Goal: Task Accomplishment & Management: Manage account settings

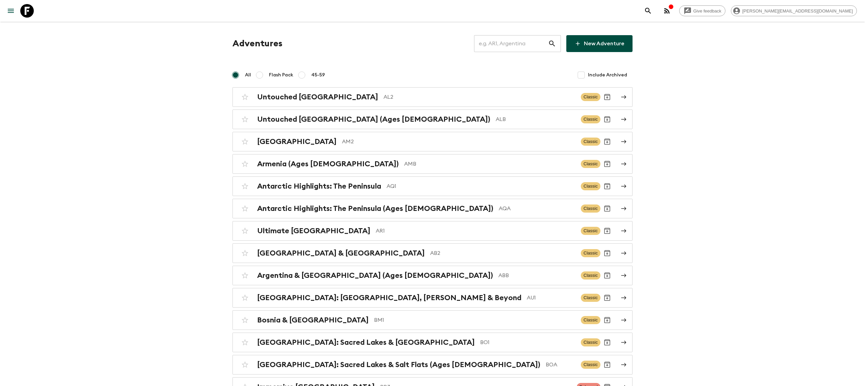
click at [497, 44] on input "text" at bounding box center [511, 43] width 74 height 19
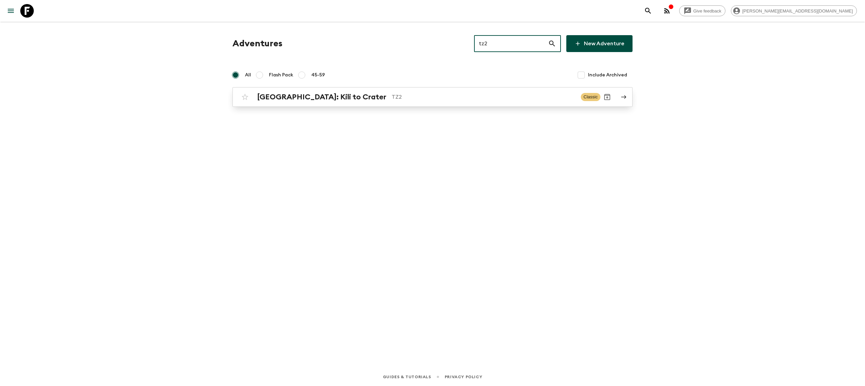
type input "tz2"
click at [355, 92] on div "[GEOGRAPHIC_DATA]: Kili to Crater TZ2 Classic" at bounding box center [419, 97] width 362 height 14
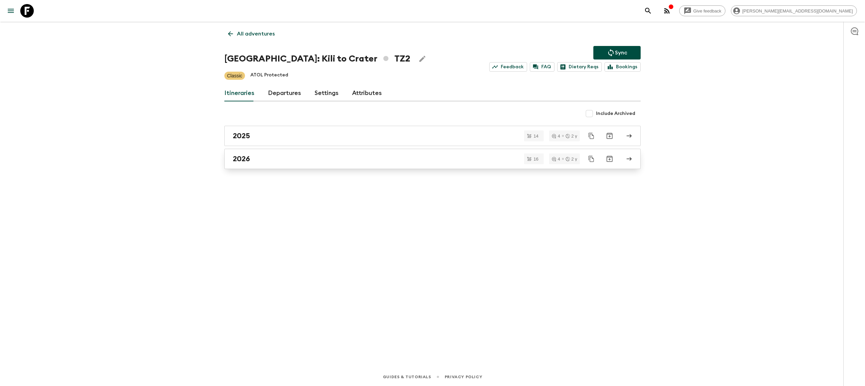
click at [298, 161] on div "2026" at bounding box center [426, 158] width 387 height 9
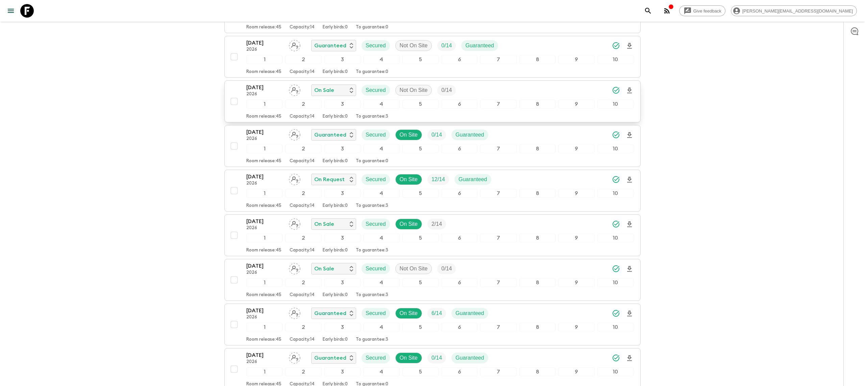
scroll to position [186, 0]
click at [266, 171] on button "[DATE] 2026 On Request Secured On Site 12 / 14 Guaranteed 1 2 3 4 5 6 7 8 9 10 …" at bounding box center [432, 190] width 416 height 42
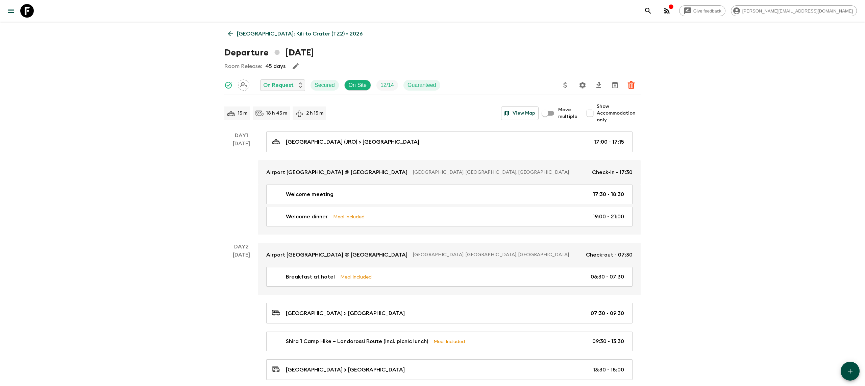
click at [592, 116] on input "Show Accommodation only" at bounding box center [590, 113] width 14 height 14
checkbox input "true"
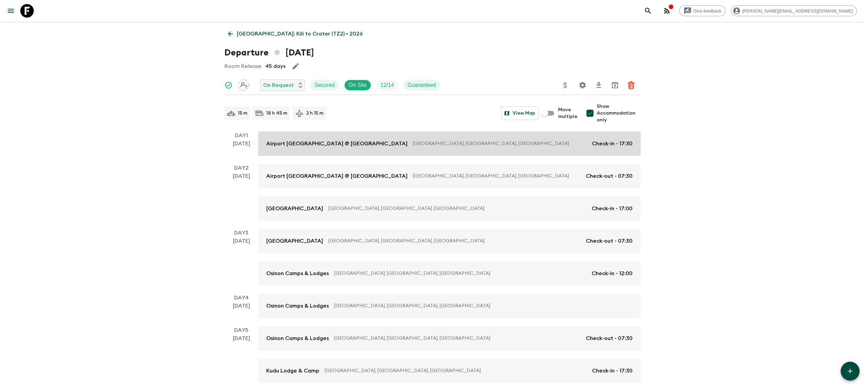
click at [476, 144] on p "[GEOGRAPHIC_DATA], [GEOGRAPHIC_DATA], [GEOGRAPHIC_DATA]" at bounding box center [500, 143] width 174 height 7
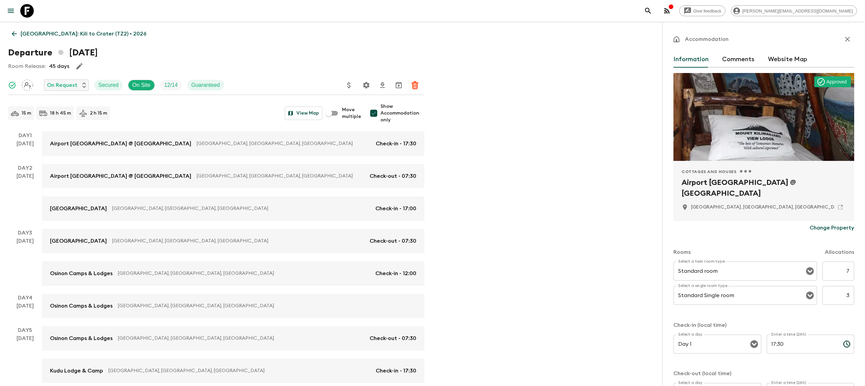
click at [845, 269] on input "7" at bounding box center [839, 271] width 32 height 19
type input "3"
click at [849, 298] on input "3" at bounding box center [839, 295] width 32 height 19
type input "7"
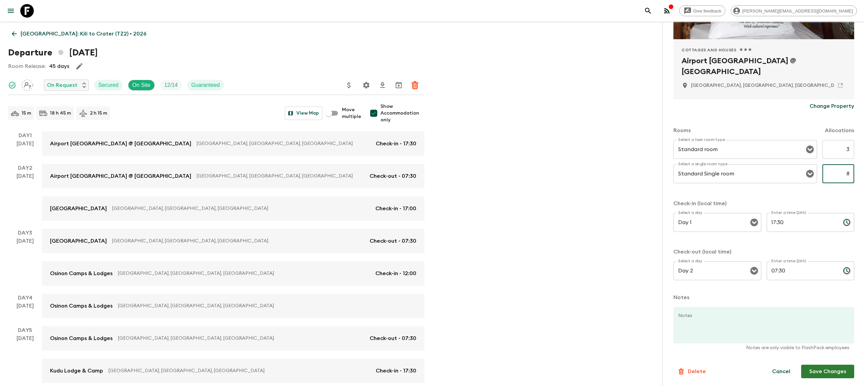
type input "8"
click at [812, 370] on button "Save Changes" at bounding box center [827, 372] width 53 height 14
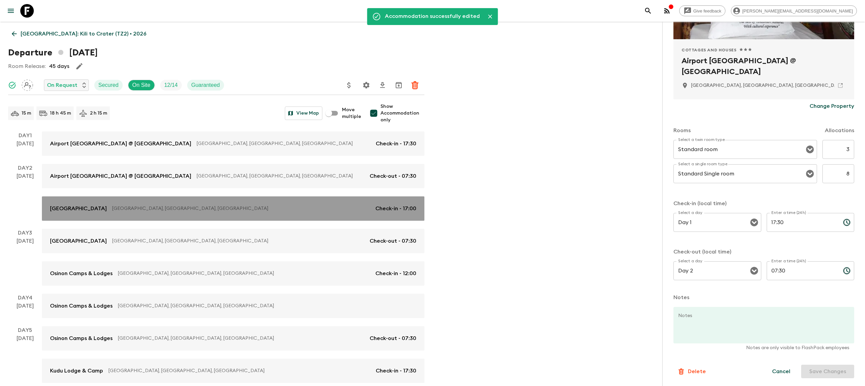
click at [354, 201] on link "[GEOGRAPHIC_DATA], [GEOGRAPHIC_DATA], [GEOGRAPHIC_DATA]-in - 17:00" at bounding box center [233, 208] width 383 height 24
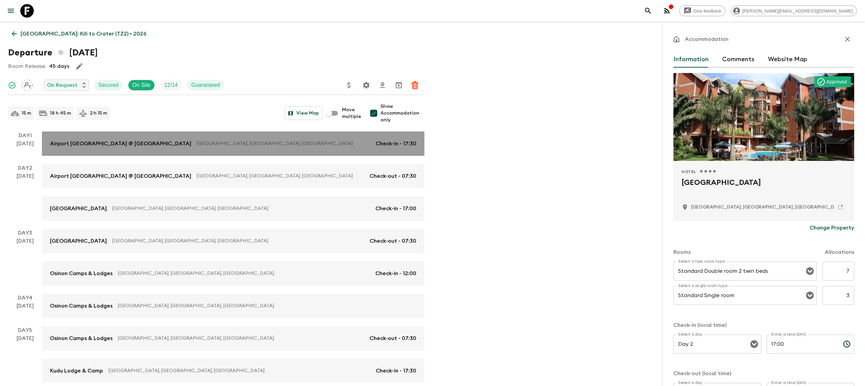
click at [338, 145] on p "[GEOGRAPHIC_DATA], [GEOGRAPHIC_DATA], [GEOGRAPHIC_DATA]" at bounding box center [284, 143] width 174 height 7
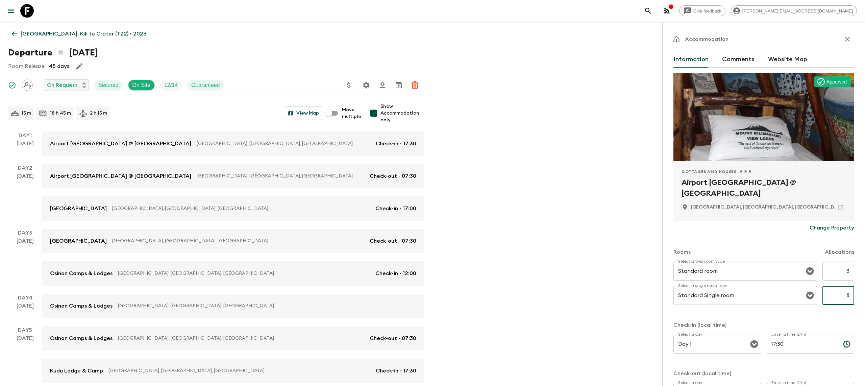
click at [847, 298] on input "8" at bounding box center [839, 295] width 32 height 19
type input "7"
click at [846, 269] on input "3" at bounding box center [839, 271] width 32 height 19
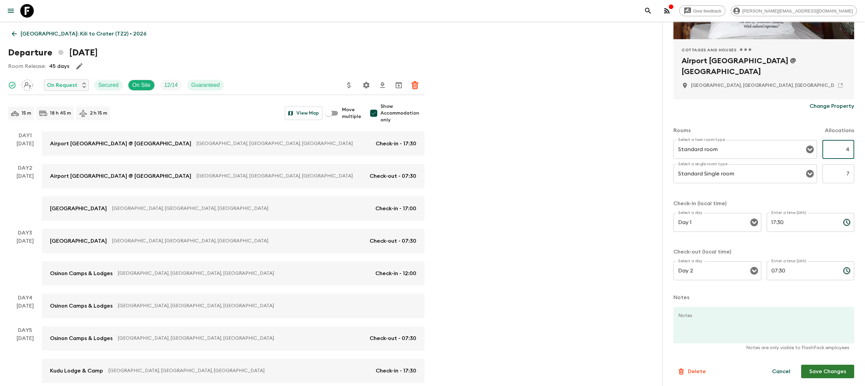
type input "4"
click at [819, 369] on button "Save Changes" at bounding box center [827, 372] width 53 height 14
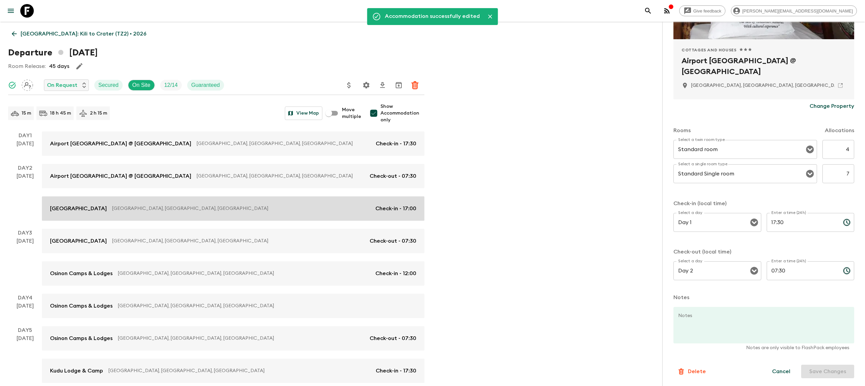
click at [356, 211] on p "[GEOGRAPHIC_DATA], [GEOGRAPHIC_DATA], [GEOGRAPHIC_DATA]" at bounding box center [241, 208] width 258 height 7
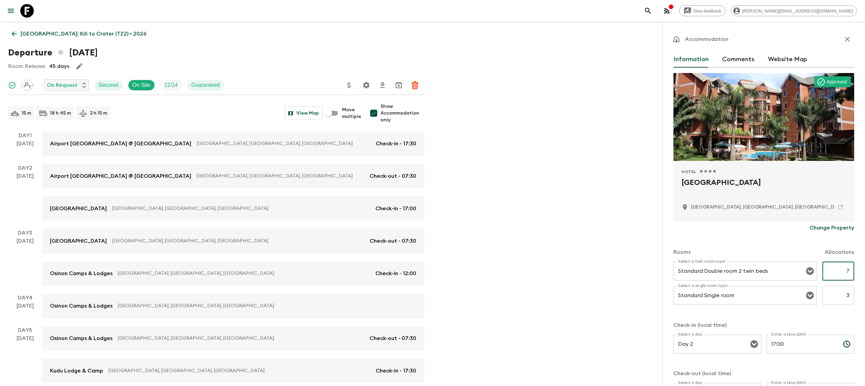
click at [851, 271] on input "7" at bounding box center [839, 271] width 32 height 19
type input "4"
click at [847, 299] on input "3" at bounding box center [839, 295] width 32 height 19
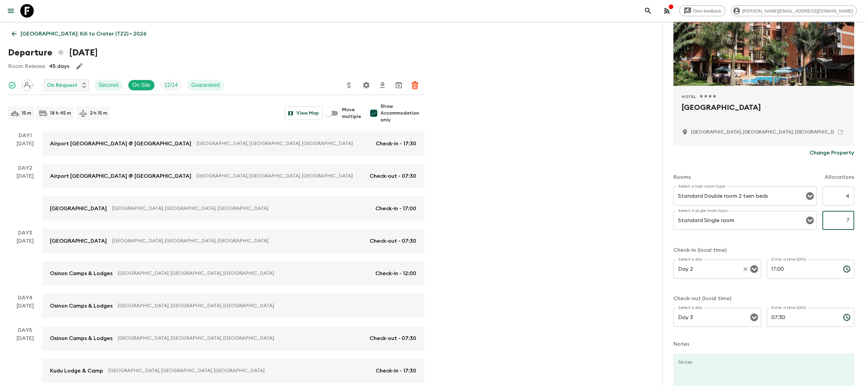
scroll to position [122, 0]
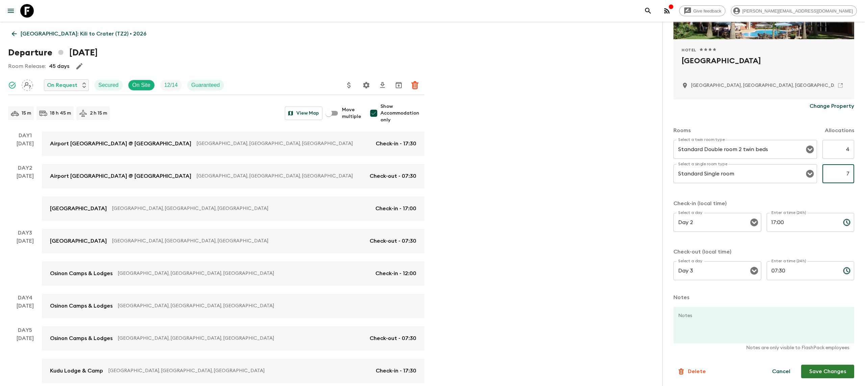
type input "7"
click at [806, 370] on button "Save Changes" at bounding box center [827, 372] width 53 height 14
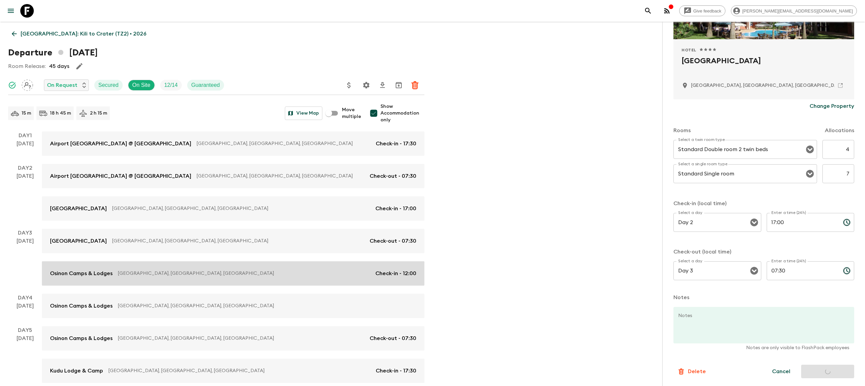
click at [258, 279] on link "Osinon Camps & Lodges [GEOGRAPHIC_DATA], [GEOGRAPHIC_DATA], [GEOGRAPHIC_DATA]-i…" at bounding box center [233, 273] width 383 height 24
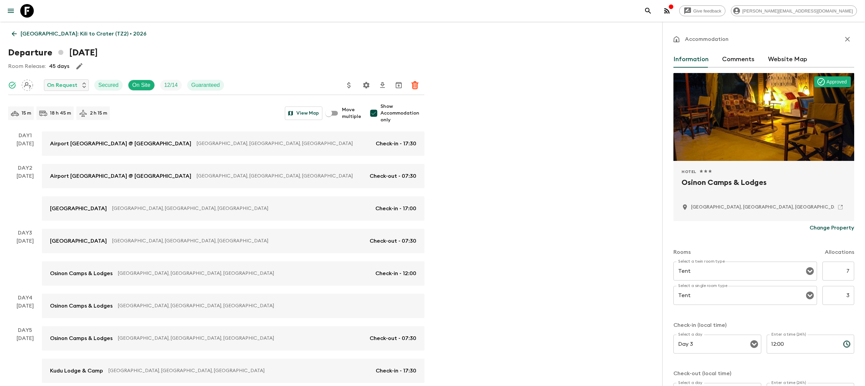
click at [846, 271] on input "7" at bounding box center [839, 271] width 32 height 19
click at [852, 270] on input "7" at bounding box center [839, 271] width 32 height 19
type input "4"
click at [848, 297] on input "3" at bounding box center [839, 295] width 32 height 19
click at [852, 295] on input "3" at bounding box center [839, 295] width 32 height 19
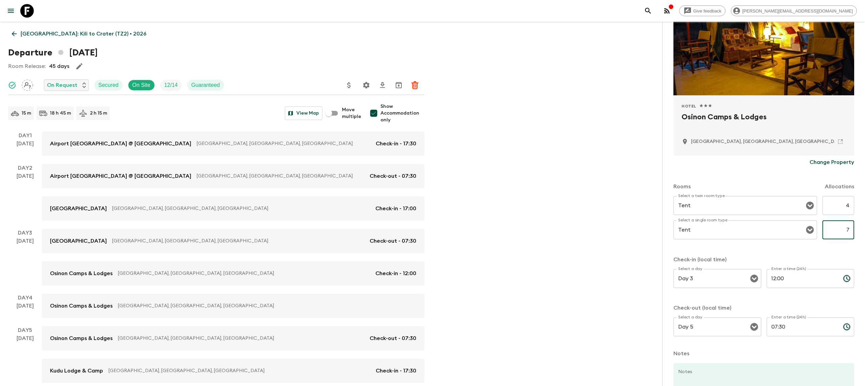
scroll to position [122, 0]
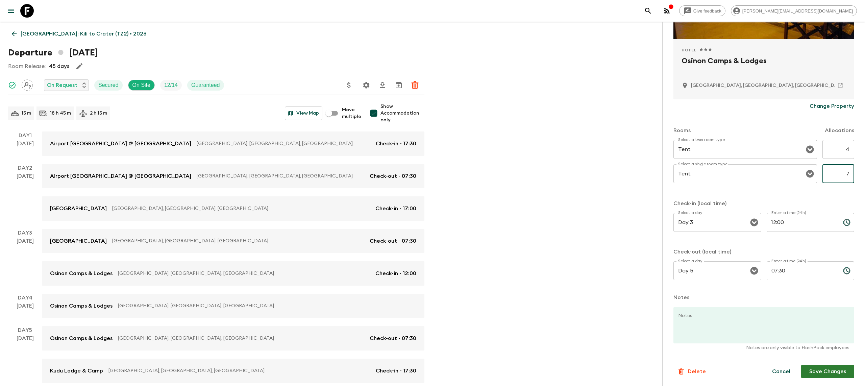
type input "7"
click at [840, 366] on button "Save Changes" at bounding box center [827, 372] width 53 height 14
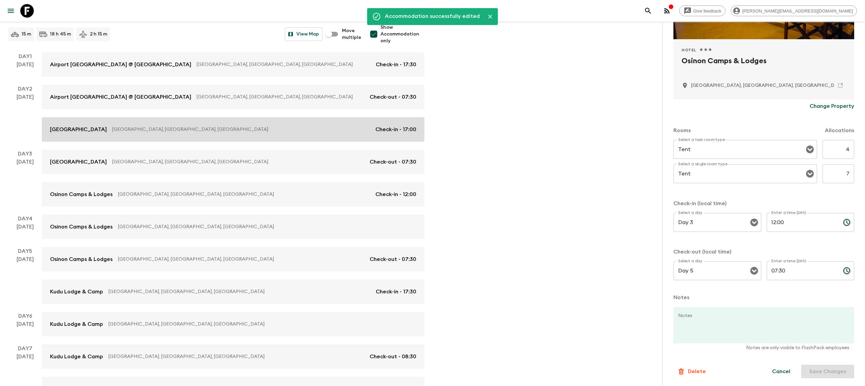
scroll to position [85, 0]
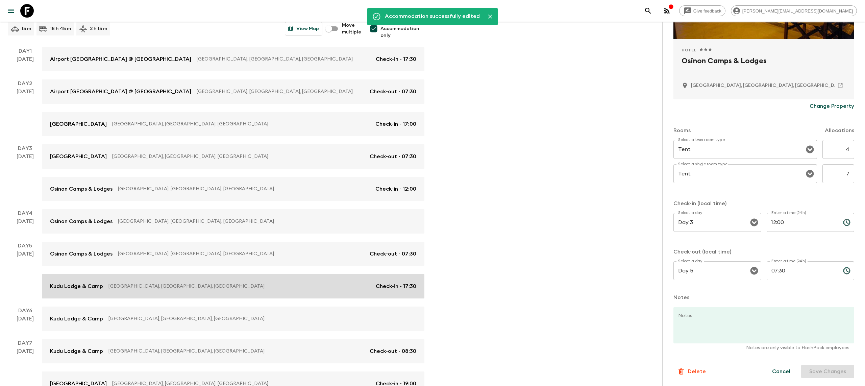
click at [310, 290] on div "Kudu Lodge & [GEOGRAPHIC_DATA], [GEOGRAPHIC_DATA], [GEOGRAPHIC_DATA] of Check-i…" at bounding box center [233, 286] width 366 height 8
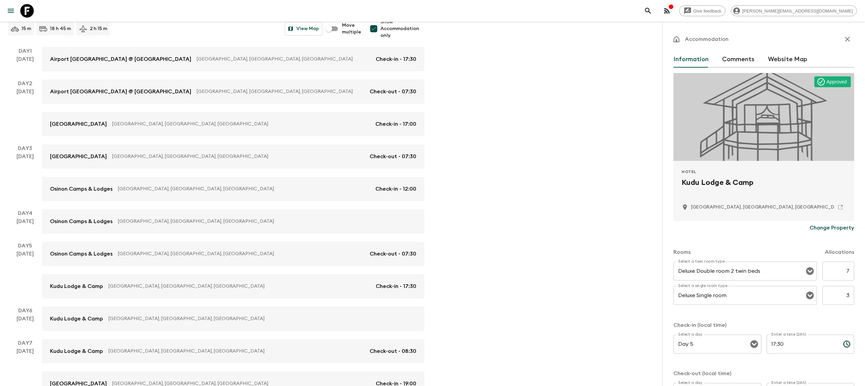
click at [851, 270] on input "7" at bounding box center [839, 271] width 32 height 19
type input "4"
click at [850, 295] on input "3" at bounding box center [839, 295] width 32 height 19
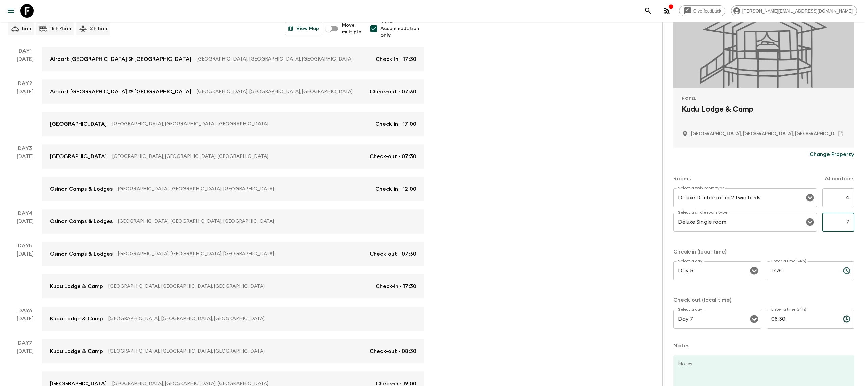
scroll to position [122, 0]
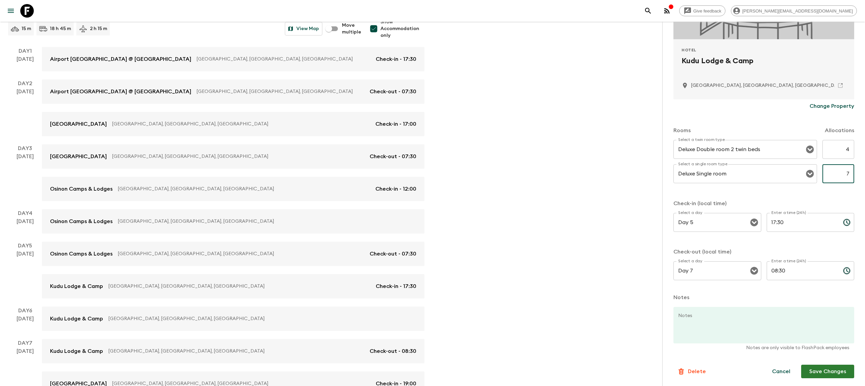
type input "7"
click at [831, 372] on button "Save Changes" at bounding box center [827, 372] width 53 height 14
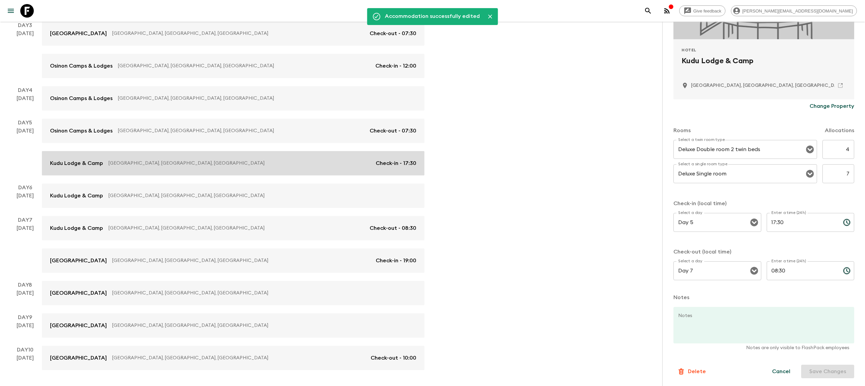
scroll to position [229, 0]
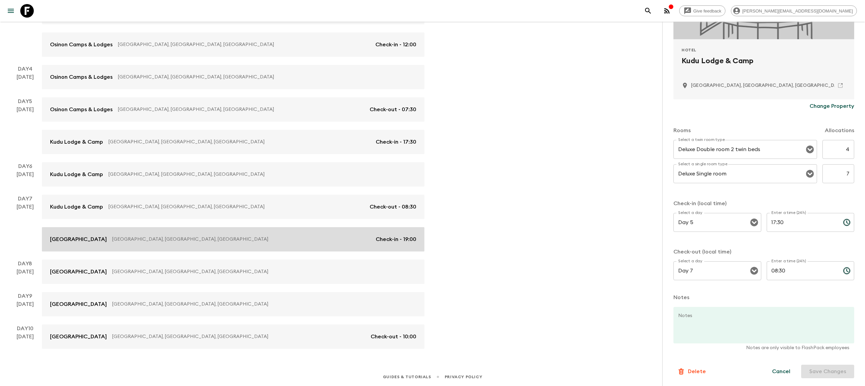
click at [275, 239] on p "[GEOGRAPHIC_DATA], [GEOGRAPHIC_DATA], [GEOGRAPHIC_DATA]" at bounding box center [241, 239] width 258 height 7
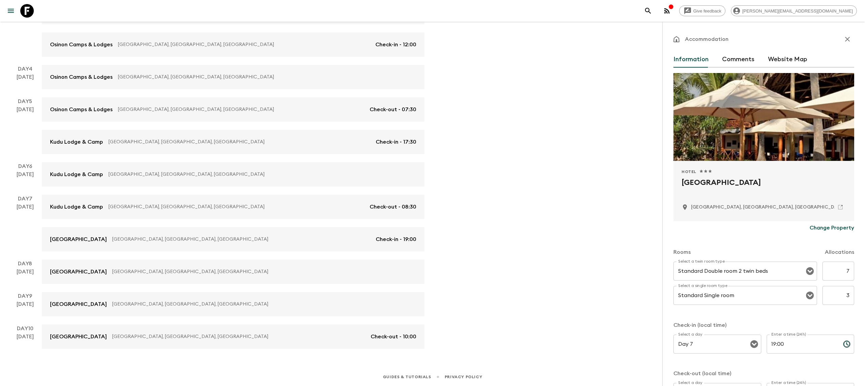
click at [852, 269] on input "7" at bounding box center [839, 271] width 32 height 19
type input "4"
click at [849, 293] on input "3" at bounding box center [839, 295] width 32 height 19
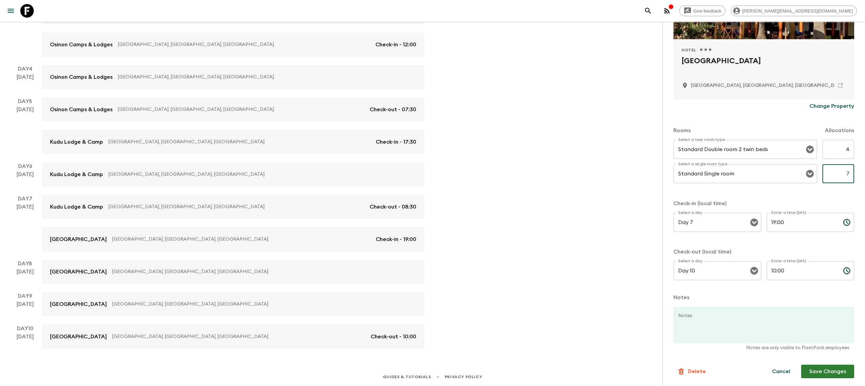
type input "7"
click at [836, 376] on button "Save Changes" at bounding box center [827, 372] width 53 height 14
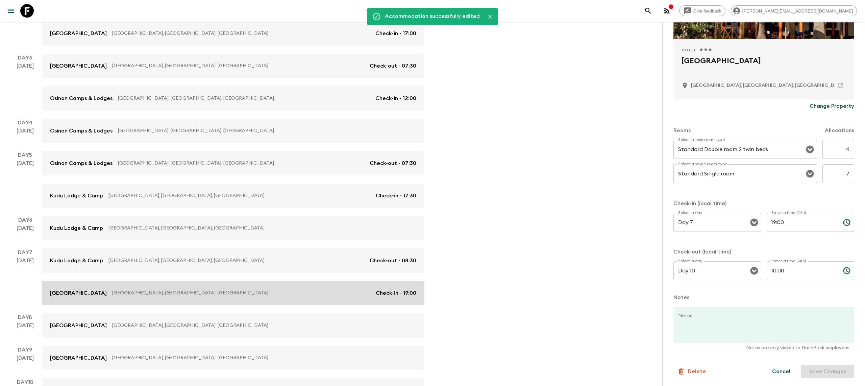
scroll to position [174, 0]
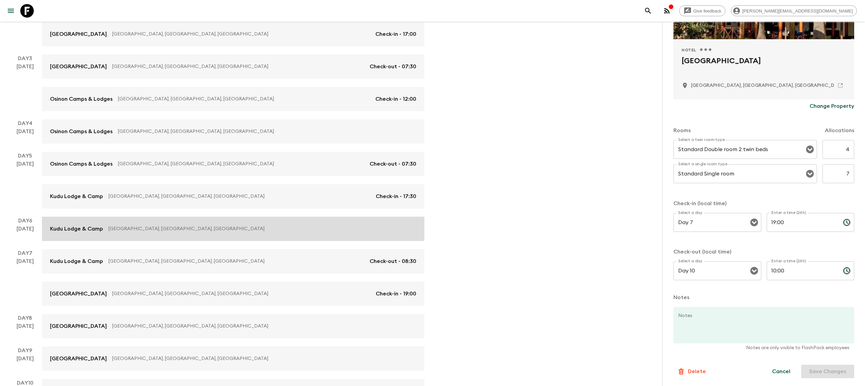
click at [326, 241] on link "Kudu Lodge & [GEOGRAPHIC_DATA], [GEOGRAPHIC_DATA], [GEOGRAPHIC_DATA]" at bounding box center [233, 229] width 383 height 24
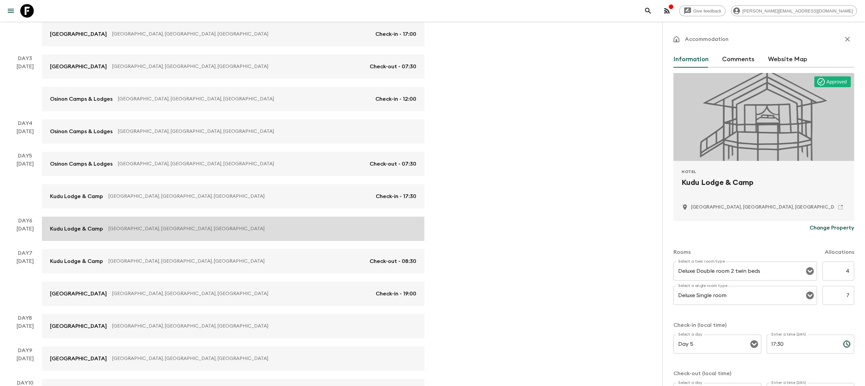
scroll to position [183, 0]
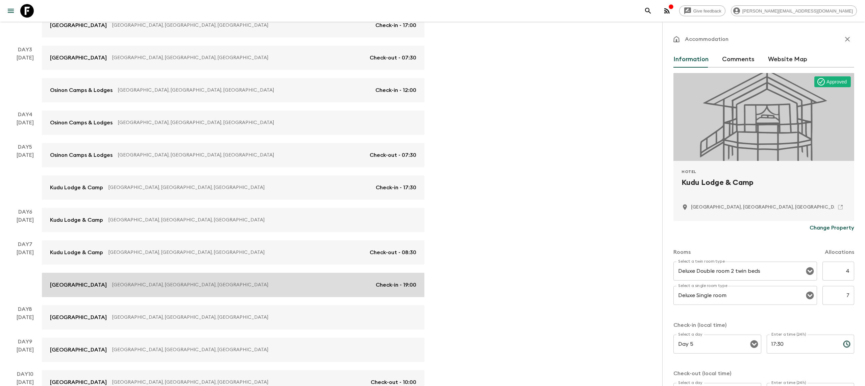
click at [297, 288] on div "[GEOGRAPHIC_DATA], [GEOGRAPHIC_DATA], [GEOGRAPHIC_DATA] of Check-in - 19:00" at bounding box center [233, 285] width 366 height 8
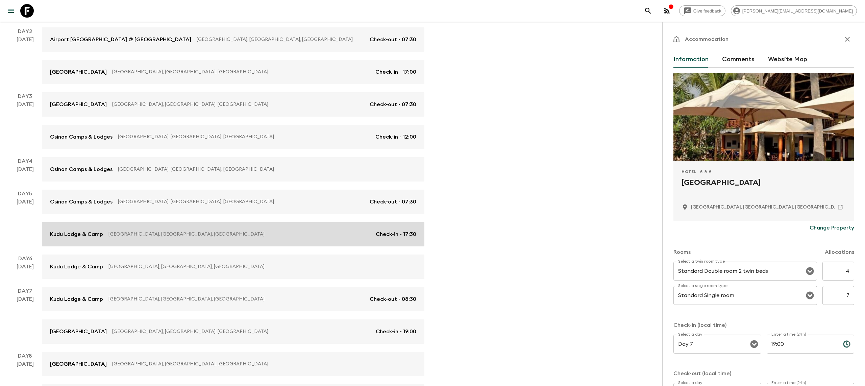
scroll to position [130, 0]
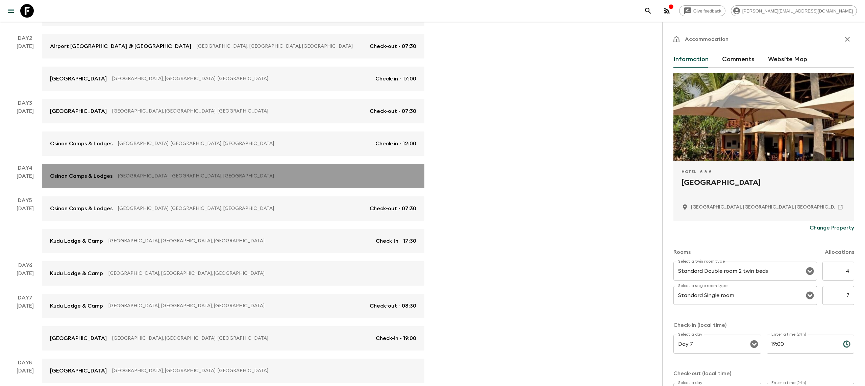
click at [274, 171] on link "Osinon Camps & Lodges [GEOGRAPHIC_DATA], [GEOGRAPHIC_DATA], [GEOGRAPHIC_DATA]" at bounding box center [233, 176] width 383 height 24
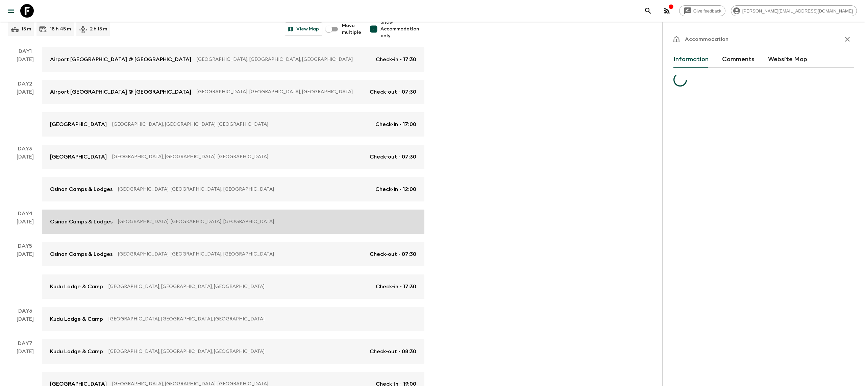
scroll to position [77, 0]
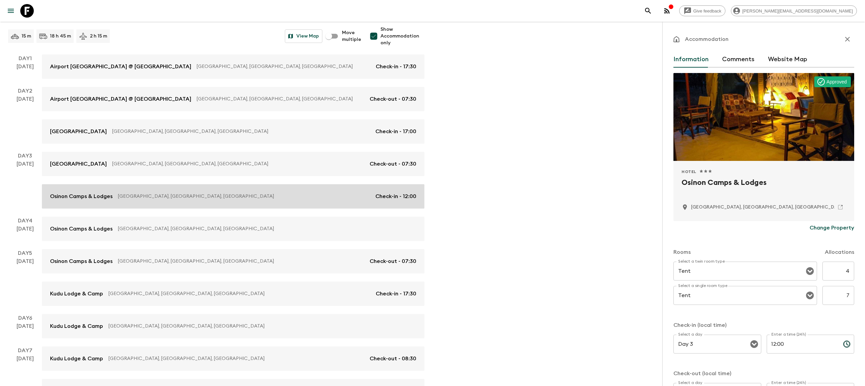
click at [304, 191] on link "Osinon Camps & Lodges [GEOGRAPHIC_DATA], [GEOGRAPHIC_DATA], [GEOGRAPHIC_DATA]-i…" at bounding box center [233, 196] width 383 height 24
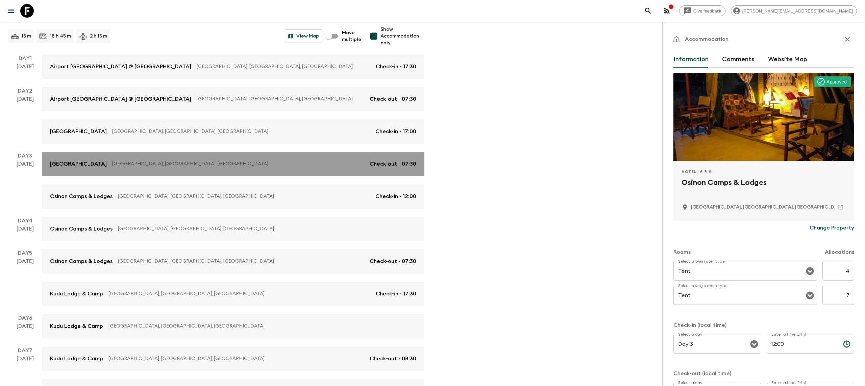
click at [299, 161] on p "[GEOGRAPHIC_DATA], [GEOGRAPHIC_DATA], [GEOGRAPHIC_DATA]" at bounding box center [238, 164] width 252 height 7
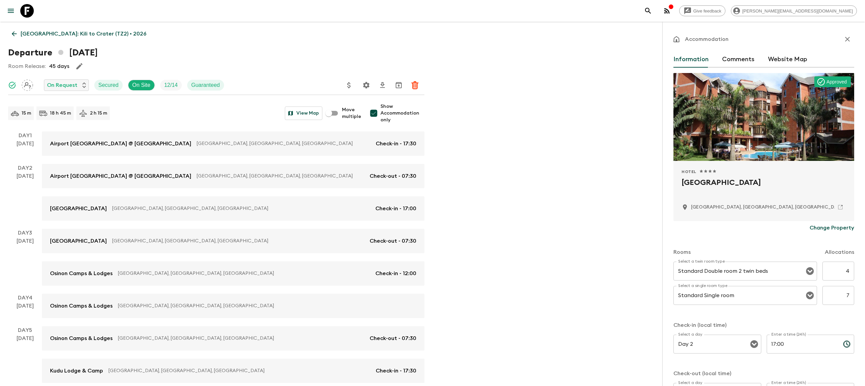
click at [850, 36] on icon "button" at bounding box center [848, 39] width 8 height 8
